Goal: Task Accomplishment & Management: Use online tool/utility

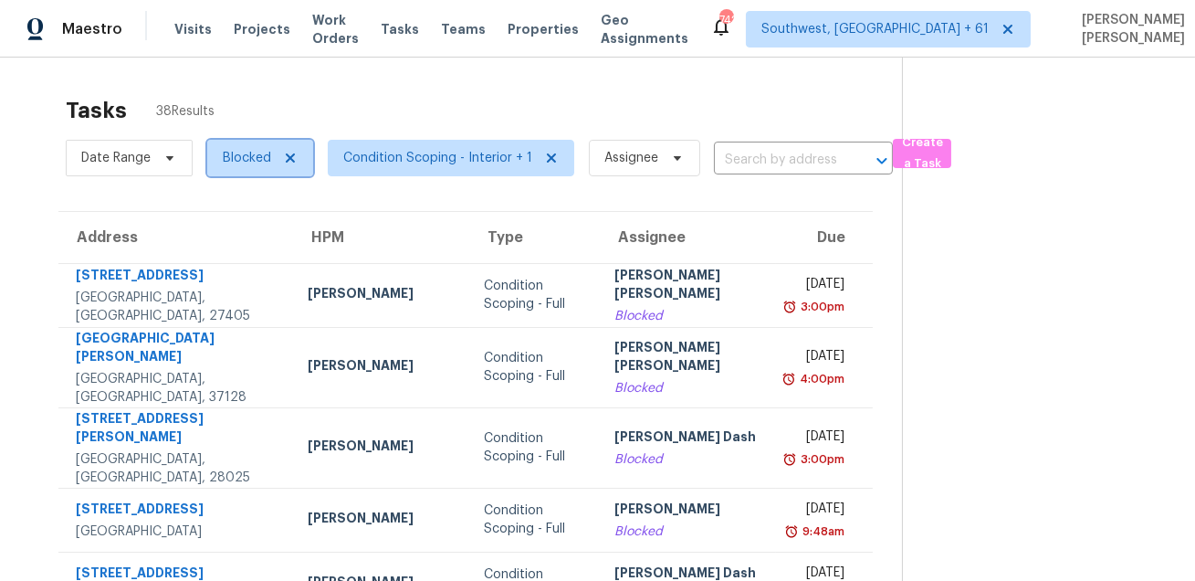
click at [246, 164] on span "Blocked" at bounding box center [247, 158] width 48 height 18
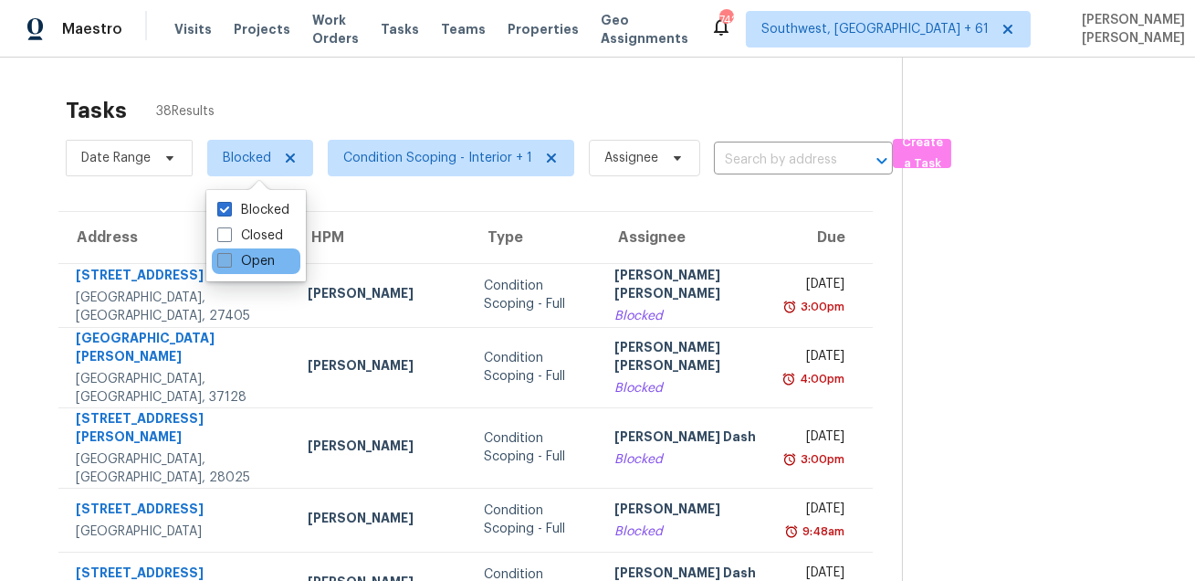
click at [254, 256] on label "Open" at bounding box center [246, 261] width 58 height 18
click at [229, 256] on input "Open" at bounding box center [223, 258] width 12 height 12
checkbox input "true"
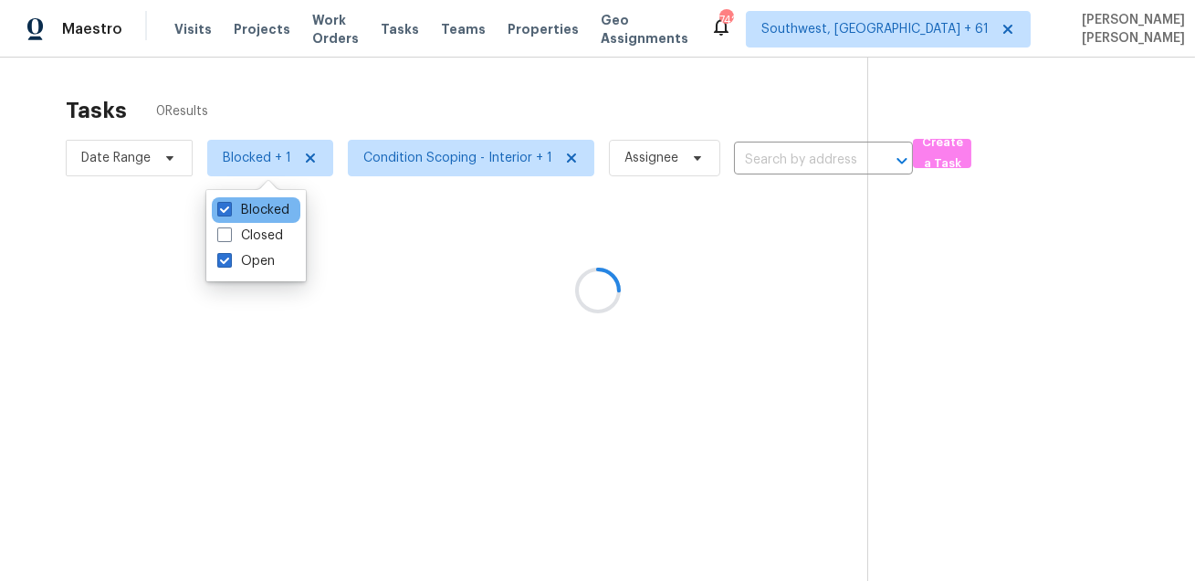
click at [261, 199] on div "Blocked" at bounding box center [256, 210] width 89 height 26
click at [257, 210] on label "Blocked" at bounding box center [253, 210] width 72 height 18
click at [229, 210] on input "Blocked" at bounding box center [223, 207] width 12 height 12
checkbox input "false"
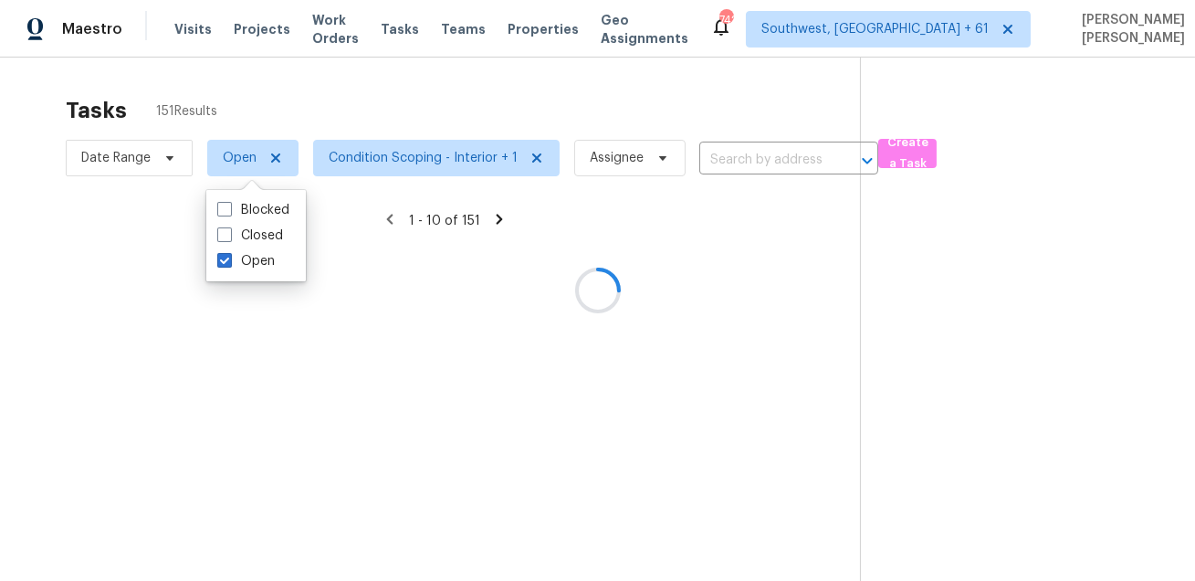
click at [360, 106] on div at bounding box center [597, 290] width 1195 height 581
click at [363, 159] on div at bounding box center [597, 290] width 1195 height 581
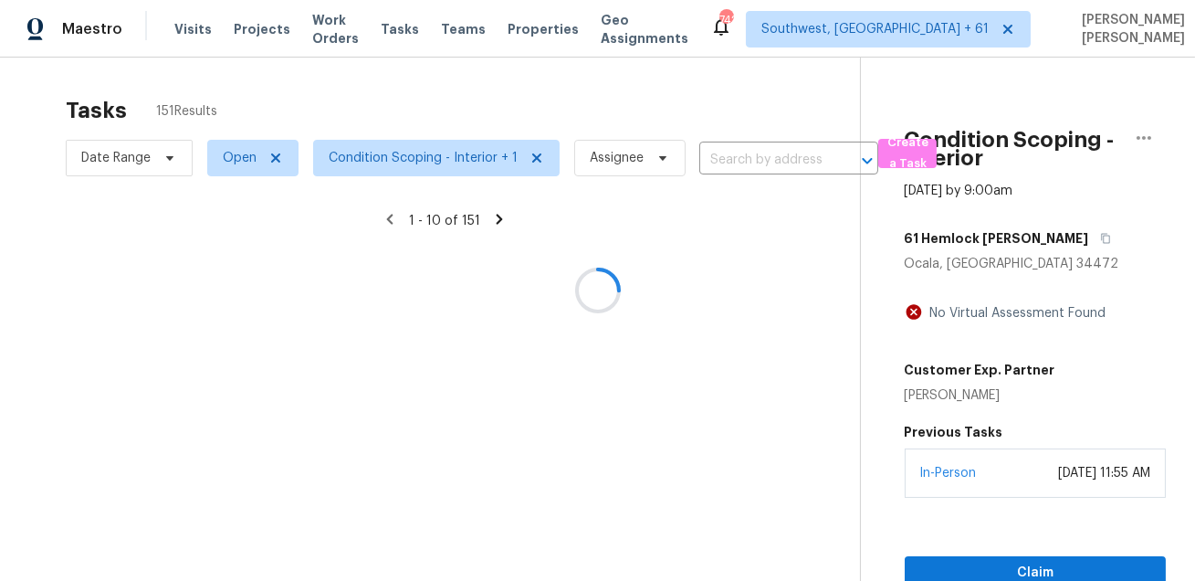
click at [363, 159] on div at bounding box center [597, 290] width 1195 height 581
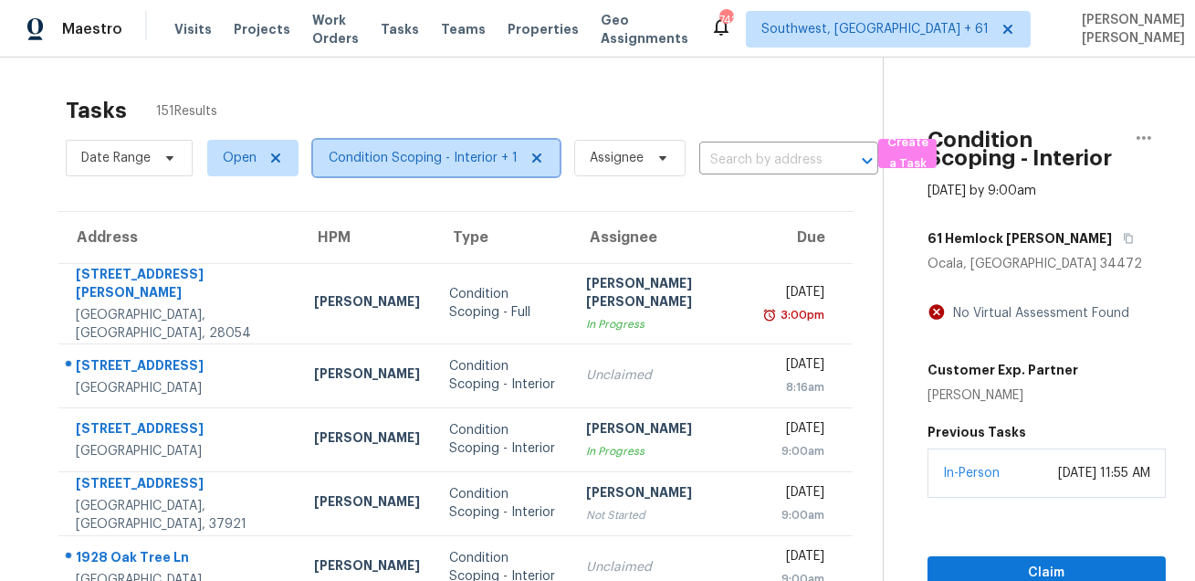
click at [363, 159] on span "Condition Scoping - Interior + 1" at bounding box center [423, 158] width 189 height 18
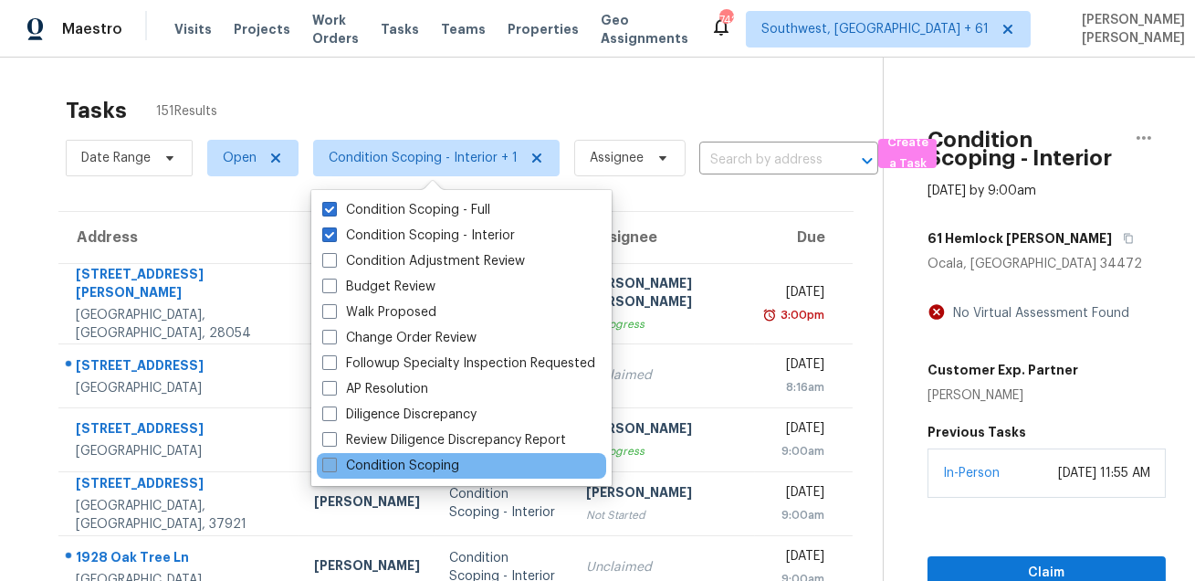
click at [371, 457] on label "Condition Scoping" at bounding box center [390, 466] width 137 height 18
click at [334, 457] on input "Condition Scoping" at bounding box center [328, 463] width 12 height 12
checkbox input "true"
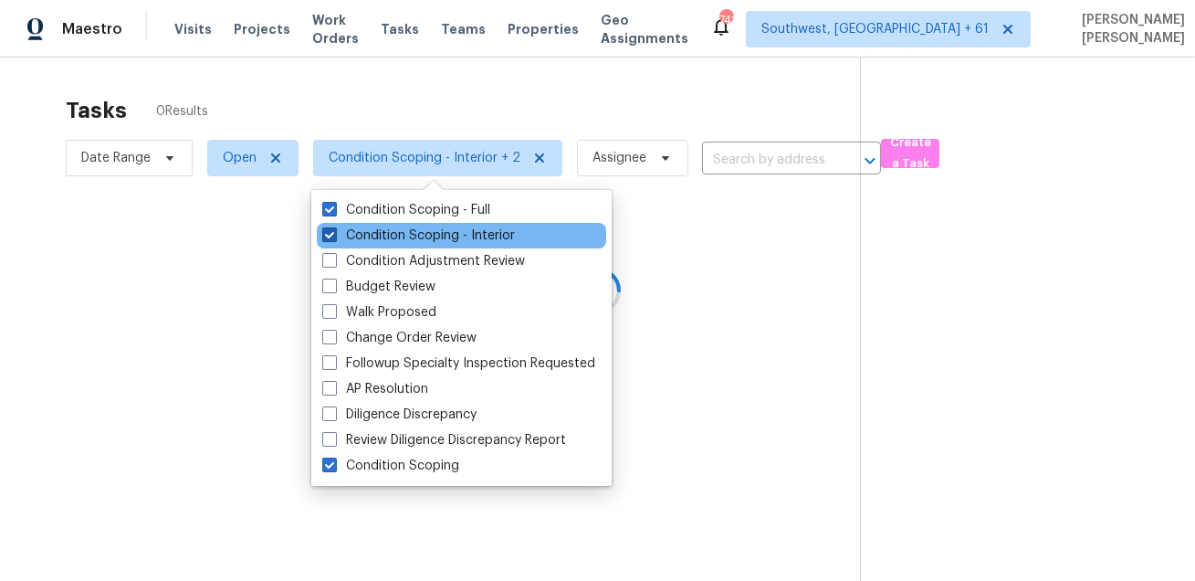
click at [374, 238] on label "Condition Scoping - Interior" at bounding box center [418, 235] width 193 height 18
click at [334, 238] on input "Condition Scoping - Interior" at bounding box center [328, 232] width 12 height 12
checkbox input "false"
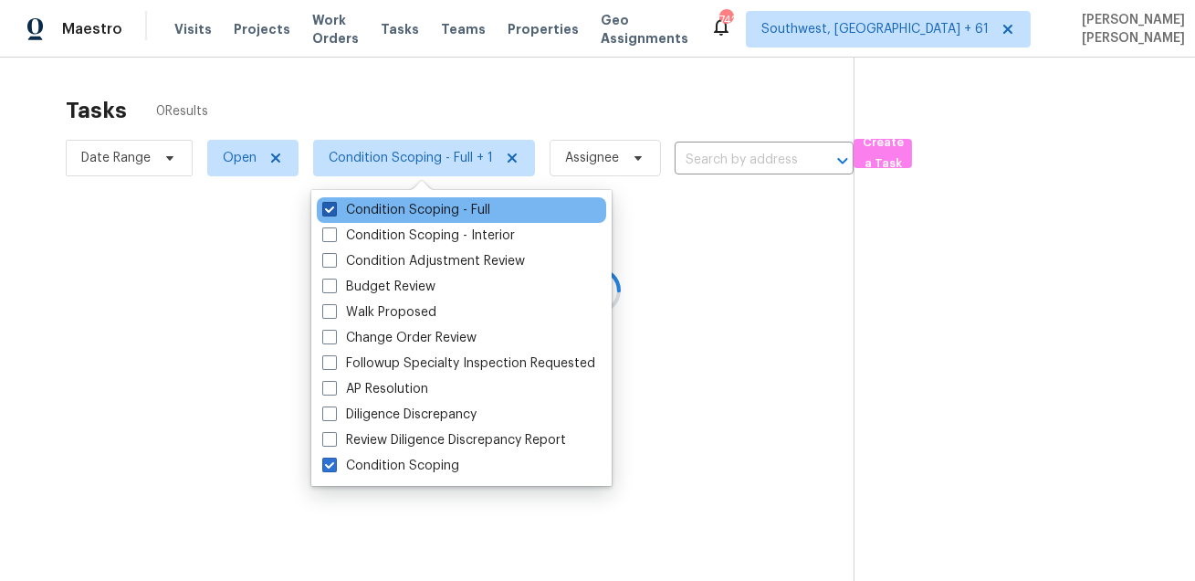
click at [388, 209] on label "Condition Scoping - Full" at bounding box center [406, 210] width 168 height 18
click at [334, 209] on input "Condition Scoping - Full" at bounding box center [328, 207] width 12 height 12
checkbox input "false"
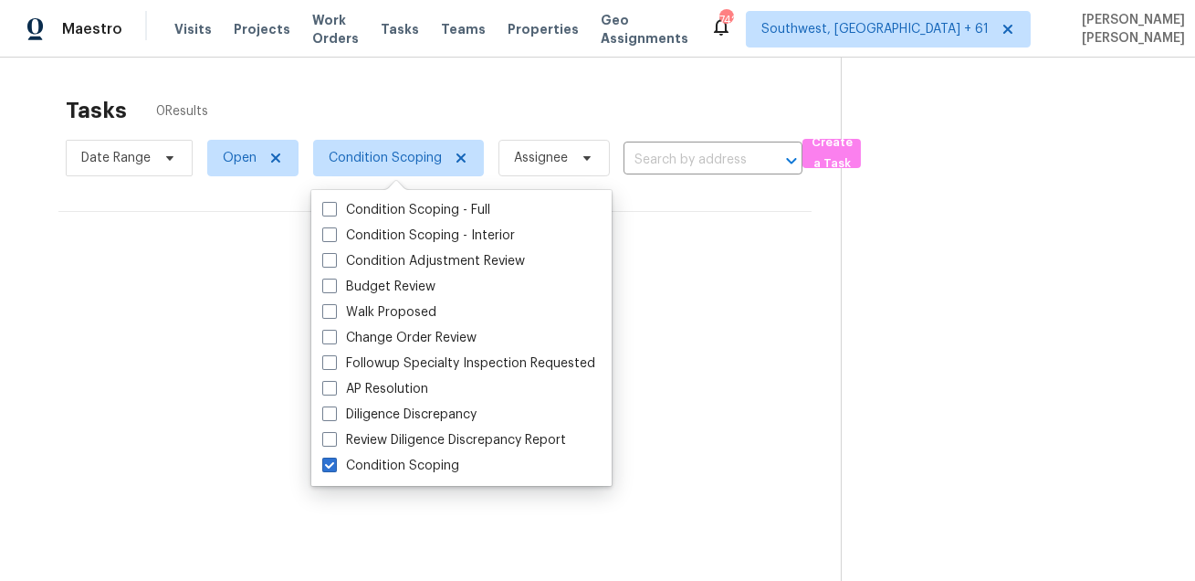
click at [416, 84] on div "Tasks 0 Results Date Range Open Condition Scoping Assignee ​ Create a Task No t…" at bounding box center [597, 348] width 1195 height 581
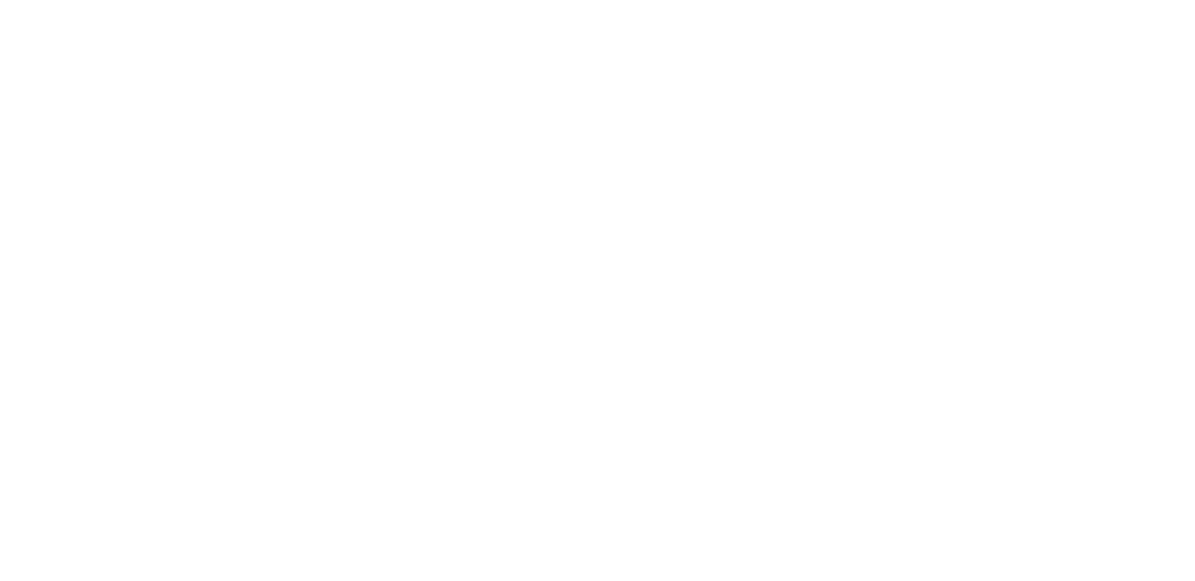
click at [498, 0] on html at bounding box center [597, 0] width 1195 height 0
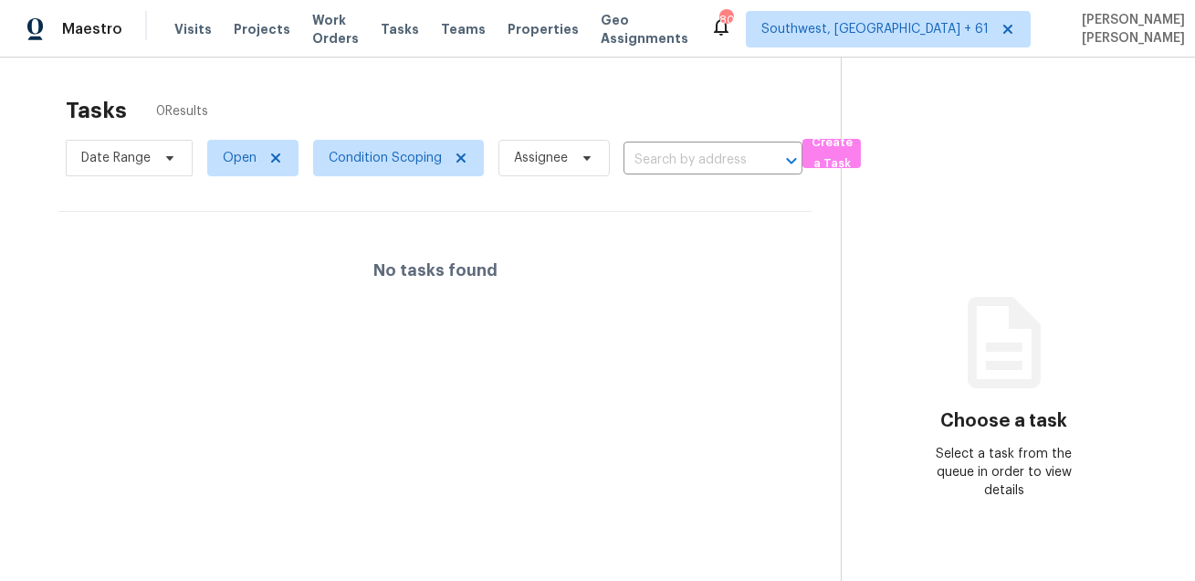
click at [498, 99] on div "Tasks 0 Results" at bounding box center [453, 110] width 775 height 47
click at [377, 160] on span "Condition Scoping" at bounding box center [385, 158] width 113 height 18
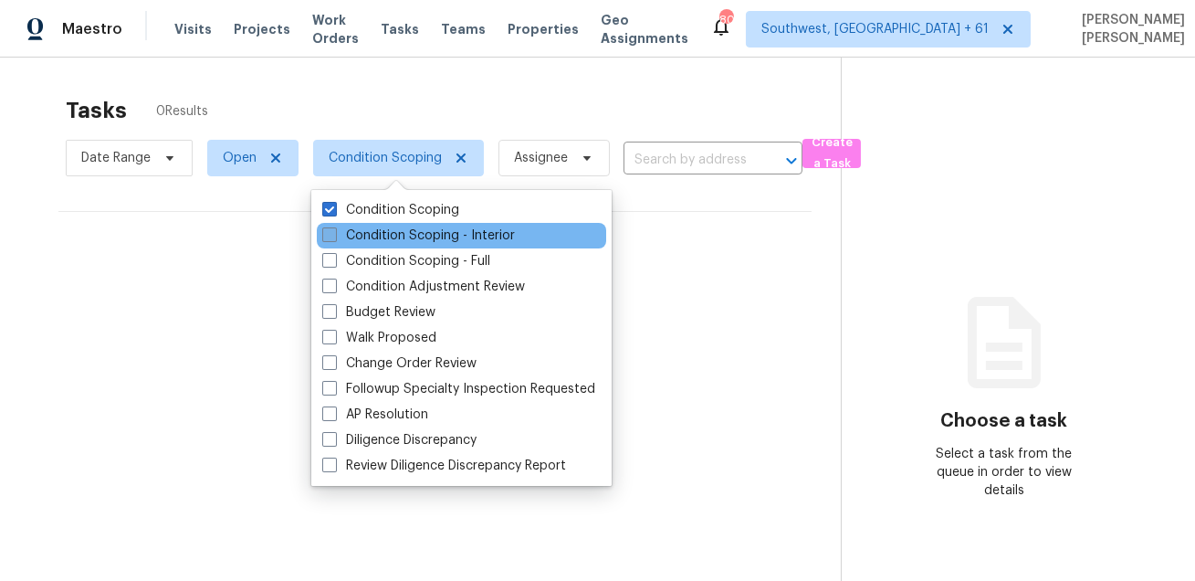
click at [382, 233] on label "Condition Scoping - Interior" at bounding box center [418, 235] width 193 height 18
click at [334, 233] on input "Condition Scoping - Interior" at bounding box center [328, 232] width 12 height 12
checkbox input "true"
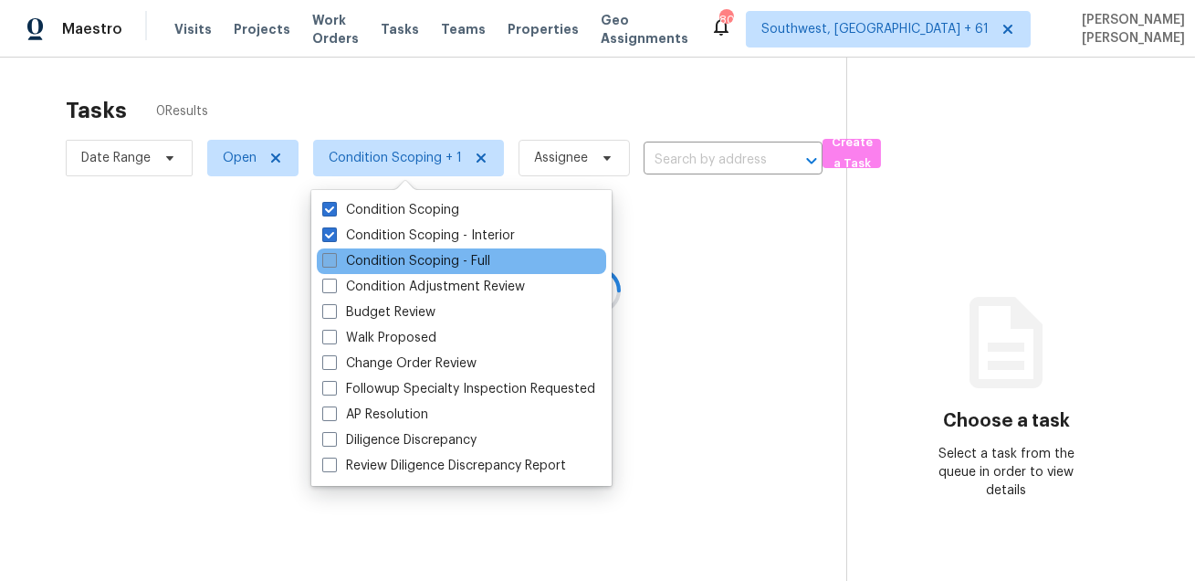
click at [363, 264] on label "Condition Scoping - Full" at bounding box center [406, 261] width 168 height 18
click at [334, 264] on input "Condition Scoping - Full" at bounding box center [328, 258] width 12 height 12
checkbox input "true"
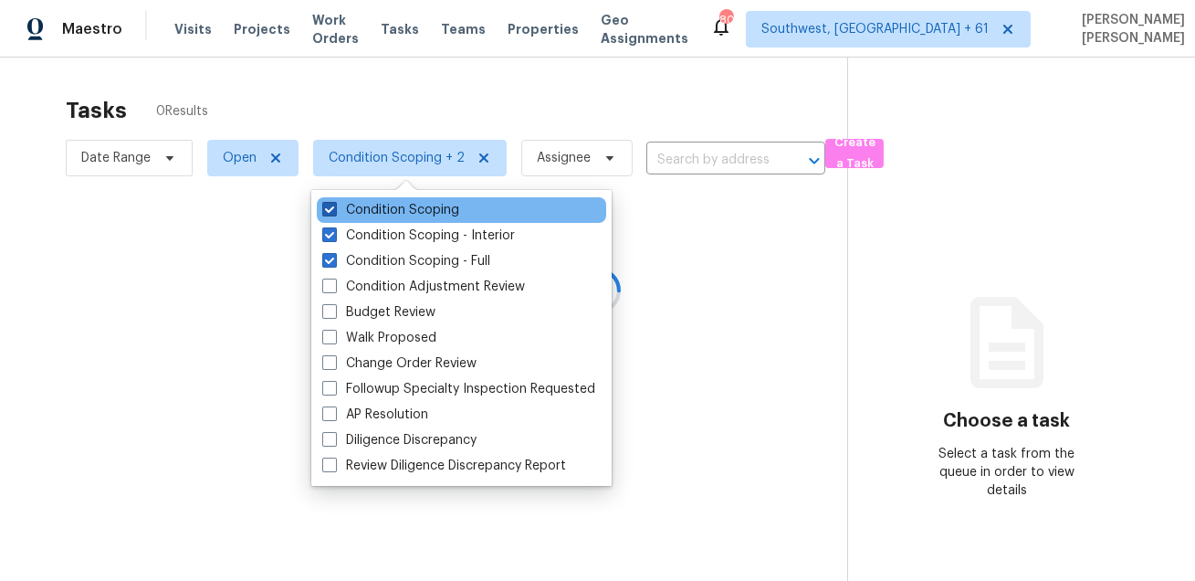
click at [366, 205] on label "Condition Scoping" at bounding box center [390, 210] width 137 height 18
click at [334, 205] on input "Condition Scoping" at bounding box center [328, 207] width 12 height 12
checkbox input "false"
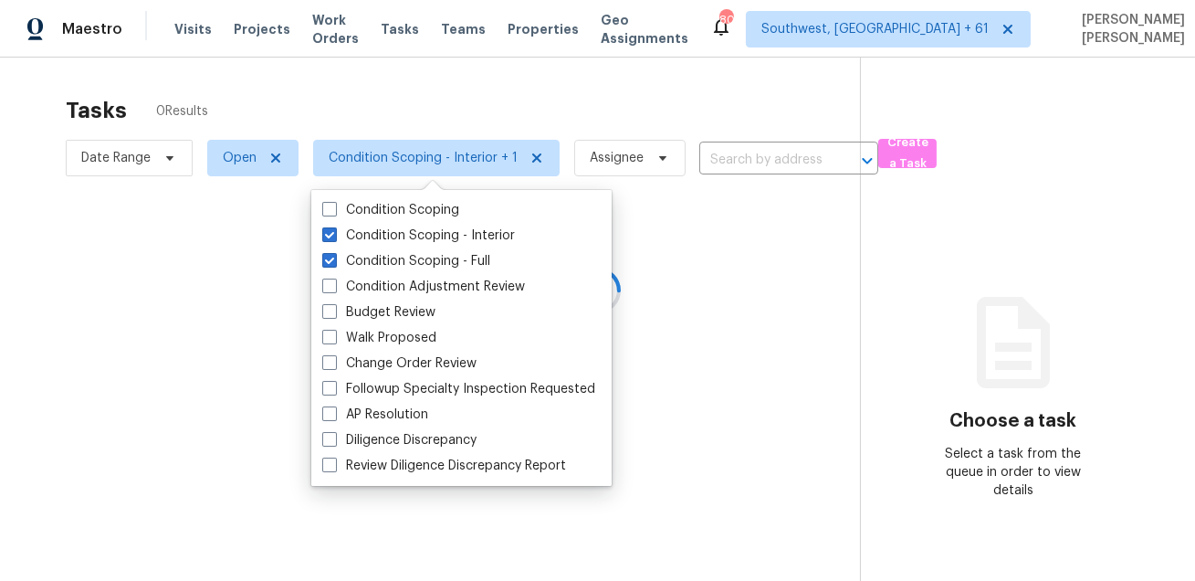
click at [367, 91] on div at bounding box center [597, 290] width 1195 height 581
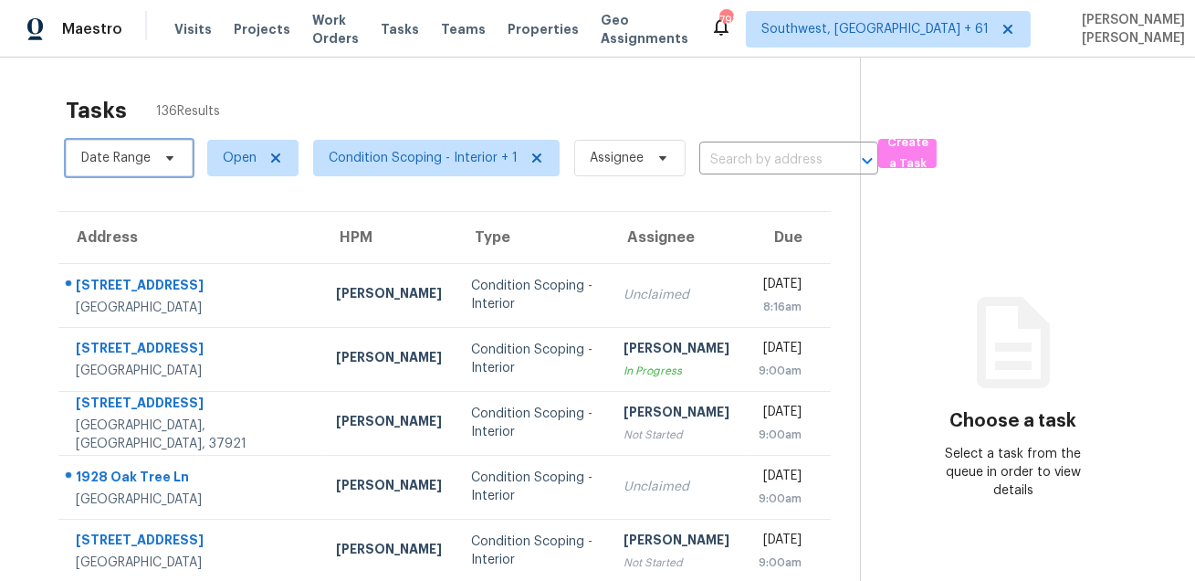
click at [153, 156] on span "Date Range" at bounding box center [129, 158] width 127 height 37
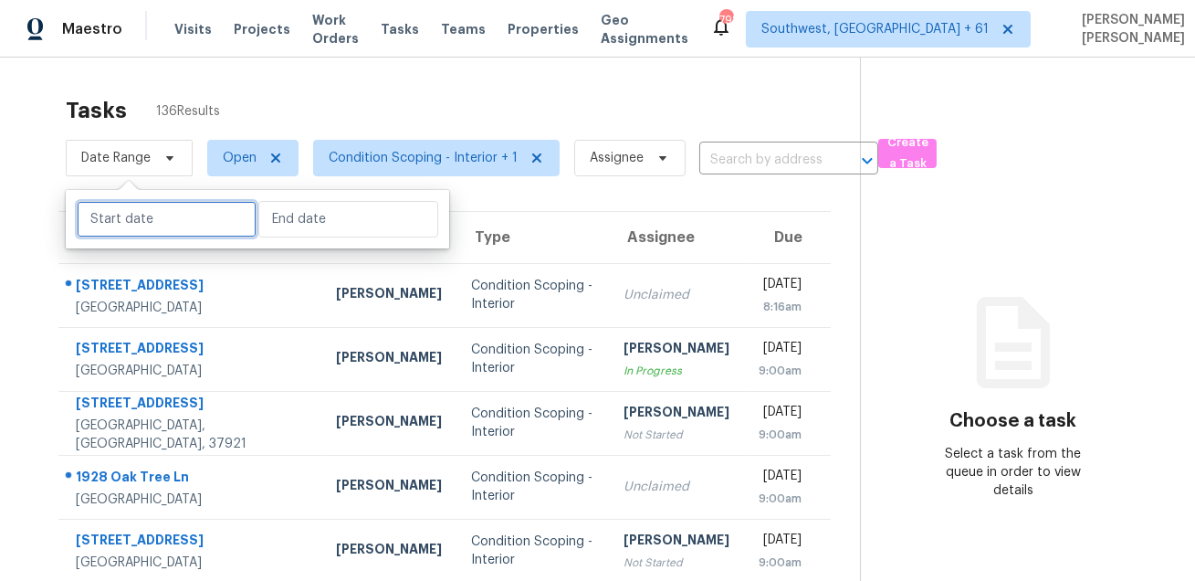
select select "7"
select select "2025"
select select "8"
select select "2025"
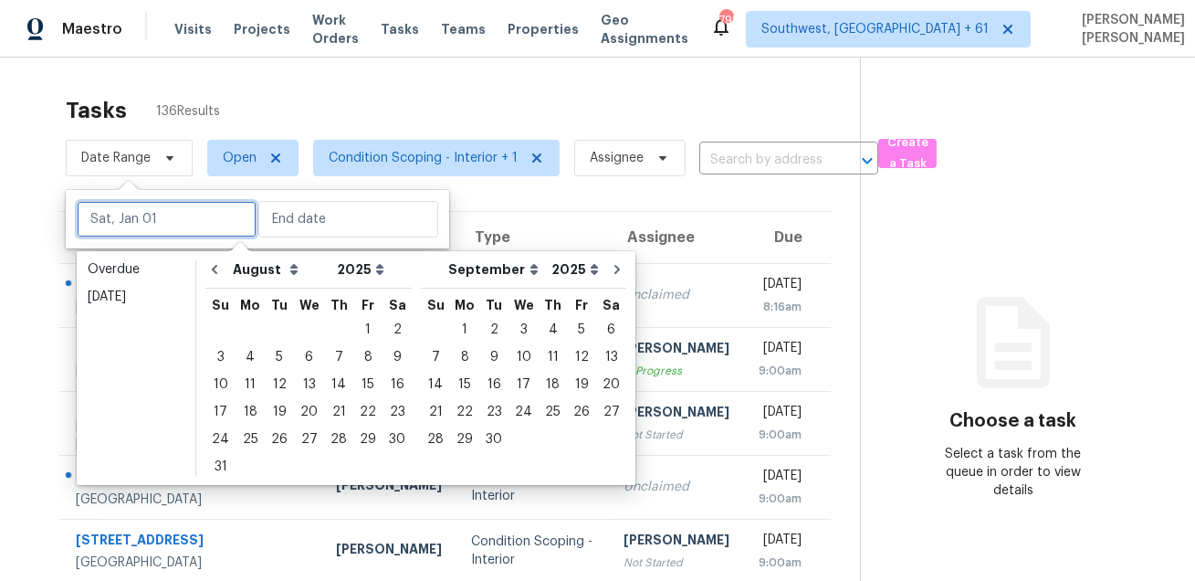
click at [159, 229] on input "text" at bounding box center [167, 219] width 180 height 37
click at [304, 440] on div "27" at bounding box center [309, 439] width 30 height 26
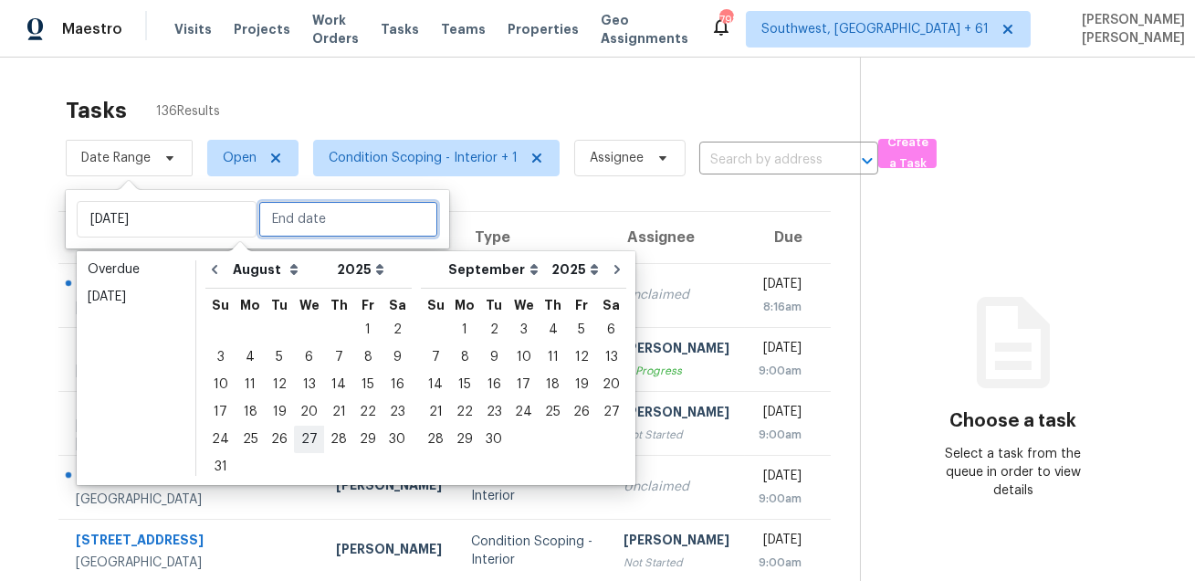
type input "[DATE]"
click at [304, 440] on div "27" at bounding box center [309, 439] width 30 height 26
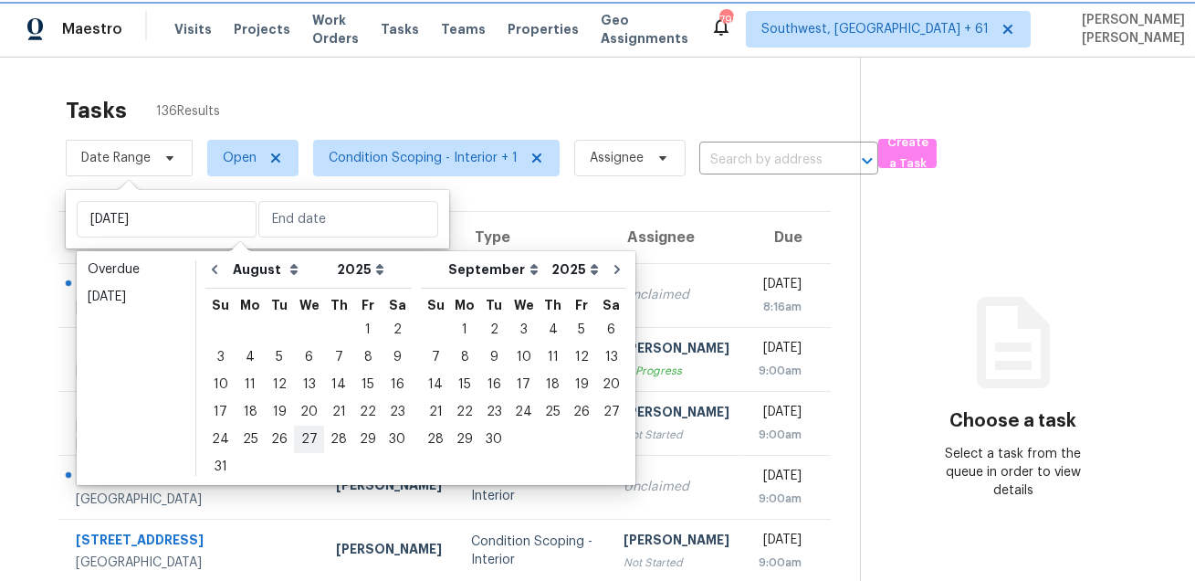
type input "[DATE]"
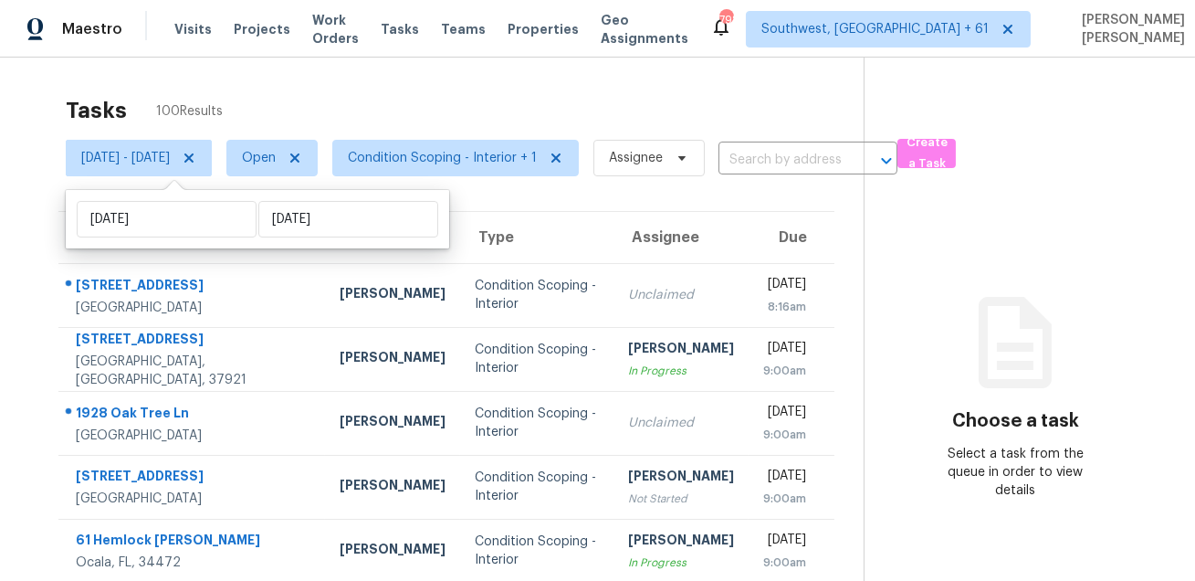
click at [536, 110] on div "Tasks 100 Results" at bounding box center [465, 110] width 798 height 47
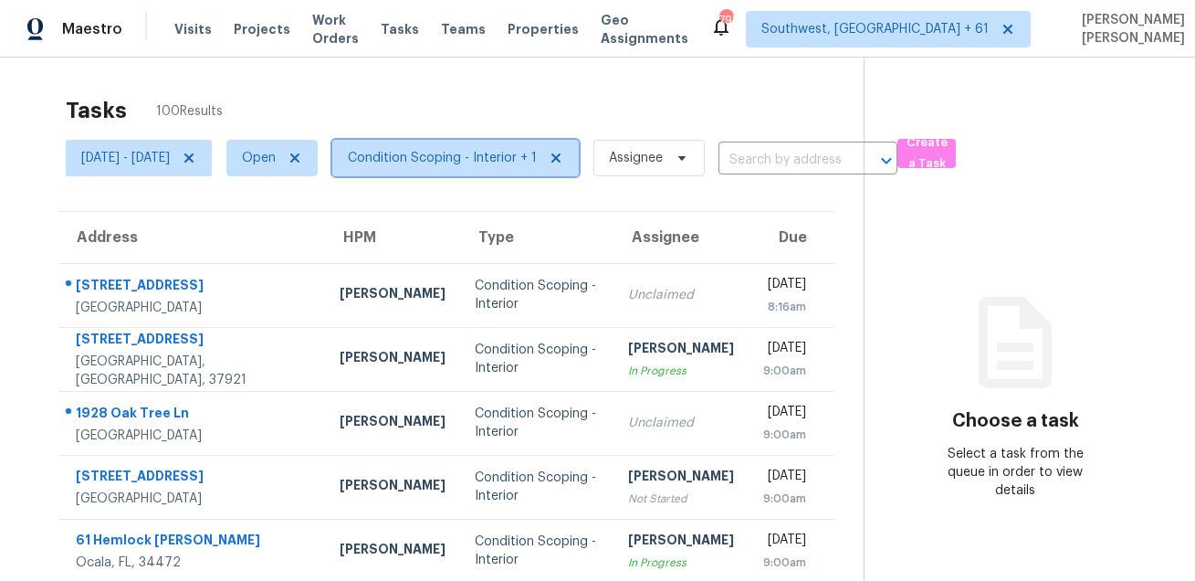
click at [496, 164] on span "Condition Scoping - Interior + 1" at bounding box center [442, 158] width 189 height 18
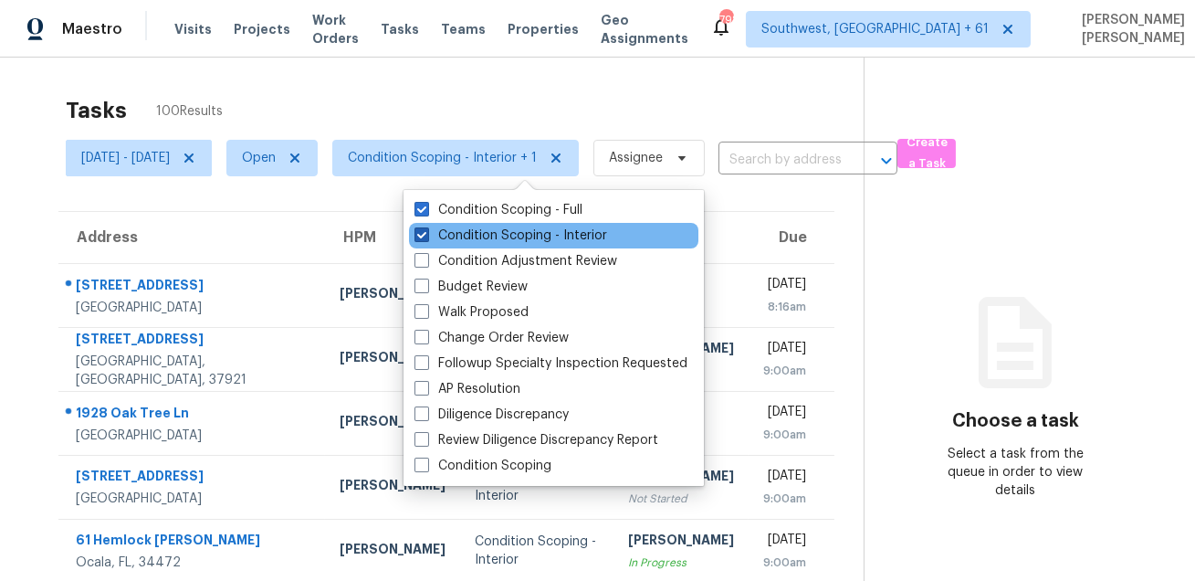
click at [476, 236] on label "Condition Scoping - Interior" at bounding box center [511, 235] width 193 height 18
click at [426, 236] on input "Condition Scoping - Interior" at bounding box center [421, 232] width 12 height 12
checkbox input "false"
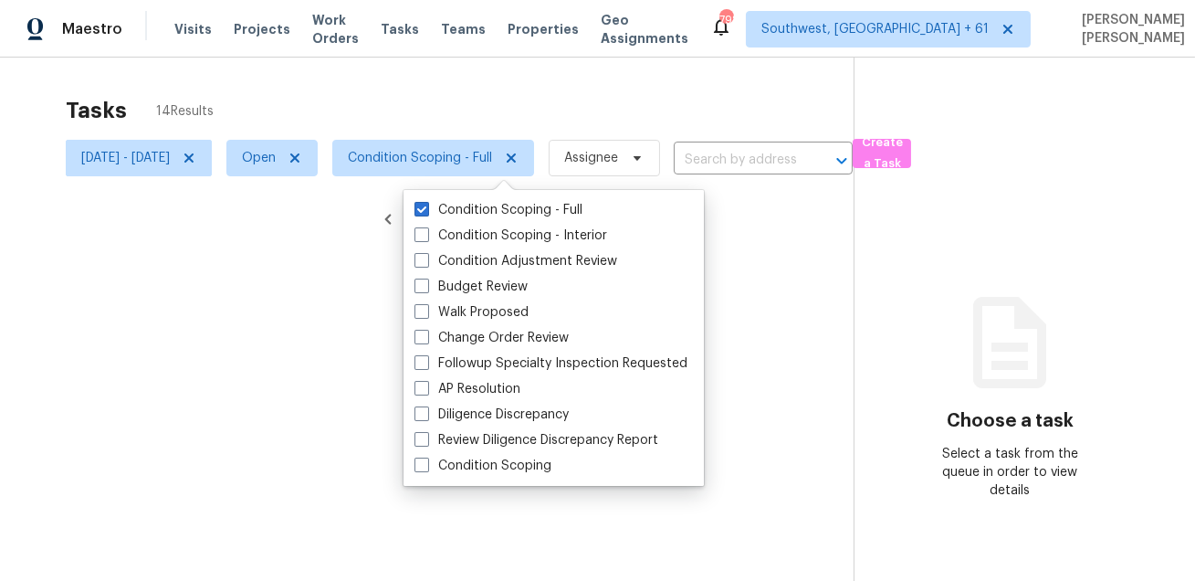
click at [543, 115] on div at bounding box center [597, 290] width 1195 height 581
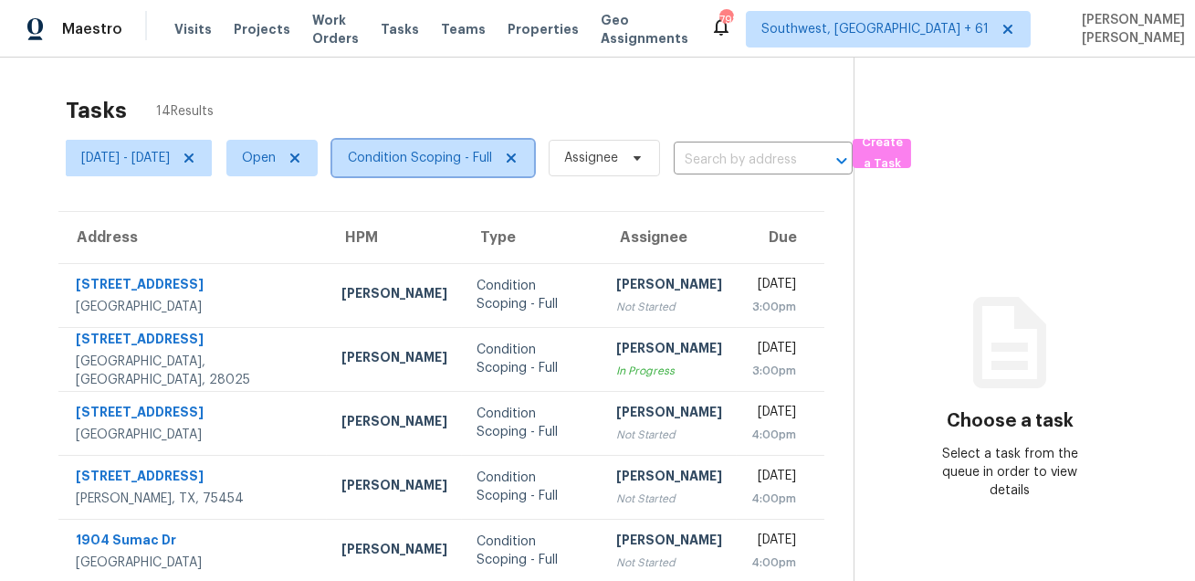
click at [447, 166] on span "Condition Scoping - Full" at bounding box center [420, 158] width 144 height 18
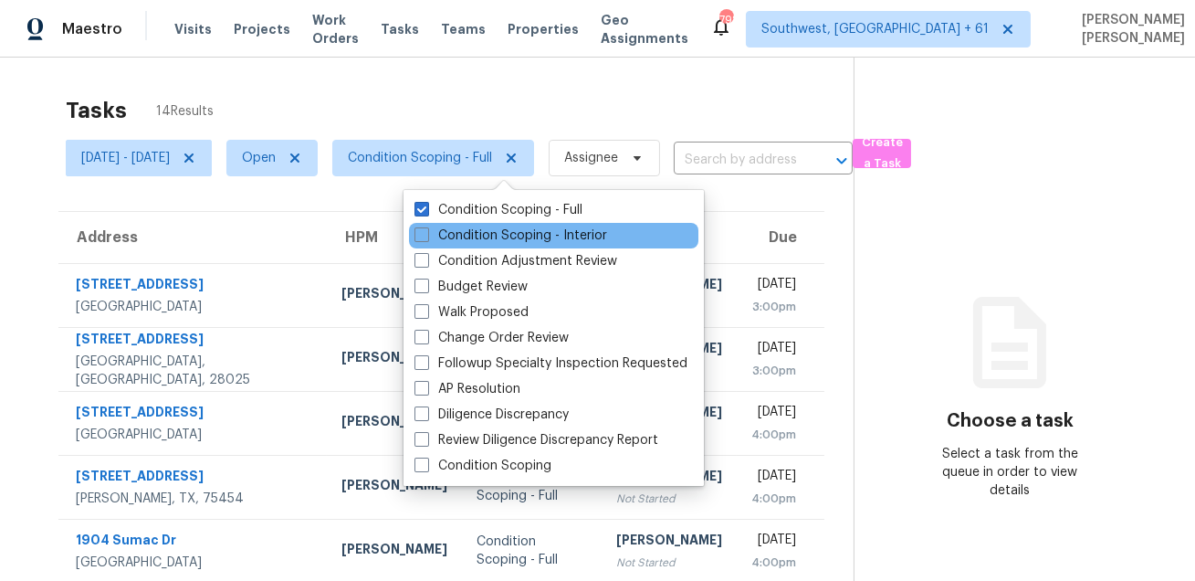
click at [447, 225] on div "Condition Scoping - Interior" at bounding box center [553, 236] width 289 height 26
click at [437, 241] on label "Condition Scoping - Interior" at bounding box center [511, 235] width 193 height 18
click at [426, 238] on input "Condition Scoping - Interior" at bounding box center [421, 232] width 12 height 12
checkbox input "true"
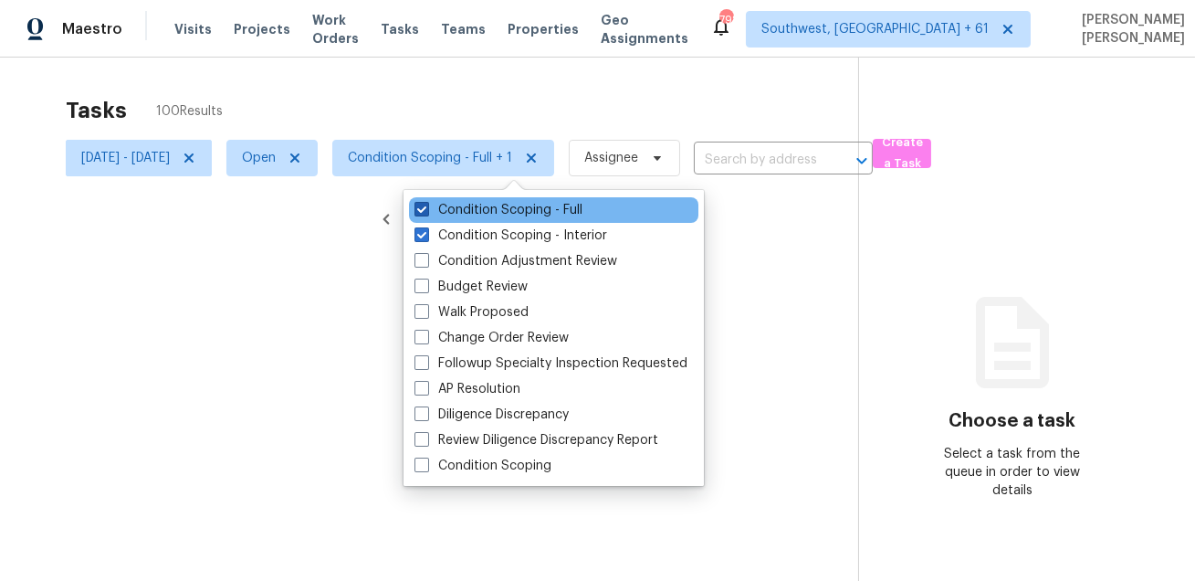
click at [456, 209] on label "Condition Scoping - Full" at bounding box center [499, 210] width 168 height 18
click at [426, 209] on input "Condition Scoping - Full" at bounding box center [421, 207] width 12 height 12
checkbox input "false"
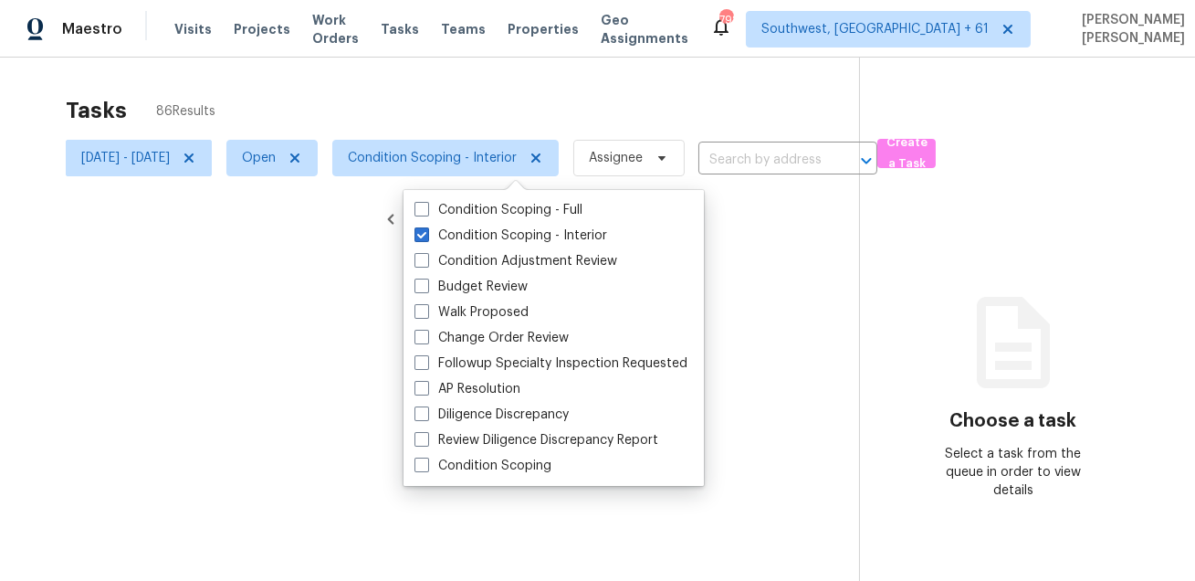
click at [516, 115] on div at bounding box center [597, 290] width 1195 height 581
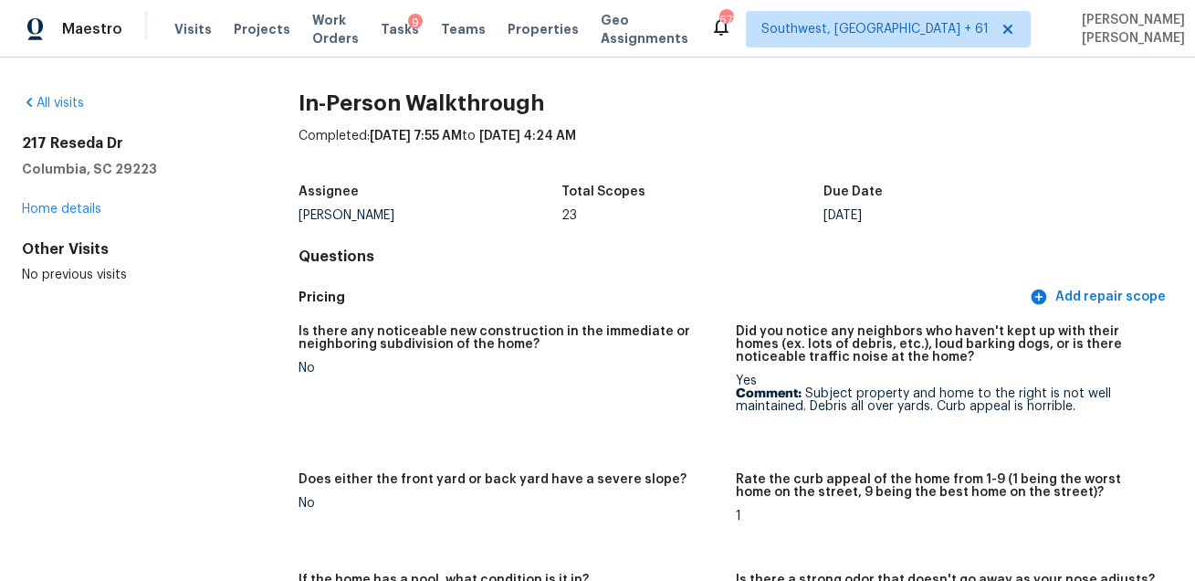
scroll to position [2096, 0]
